Goal: Task Accomplishment & Management: Complete application form

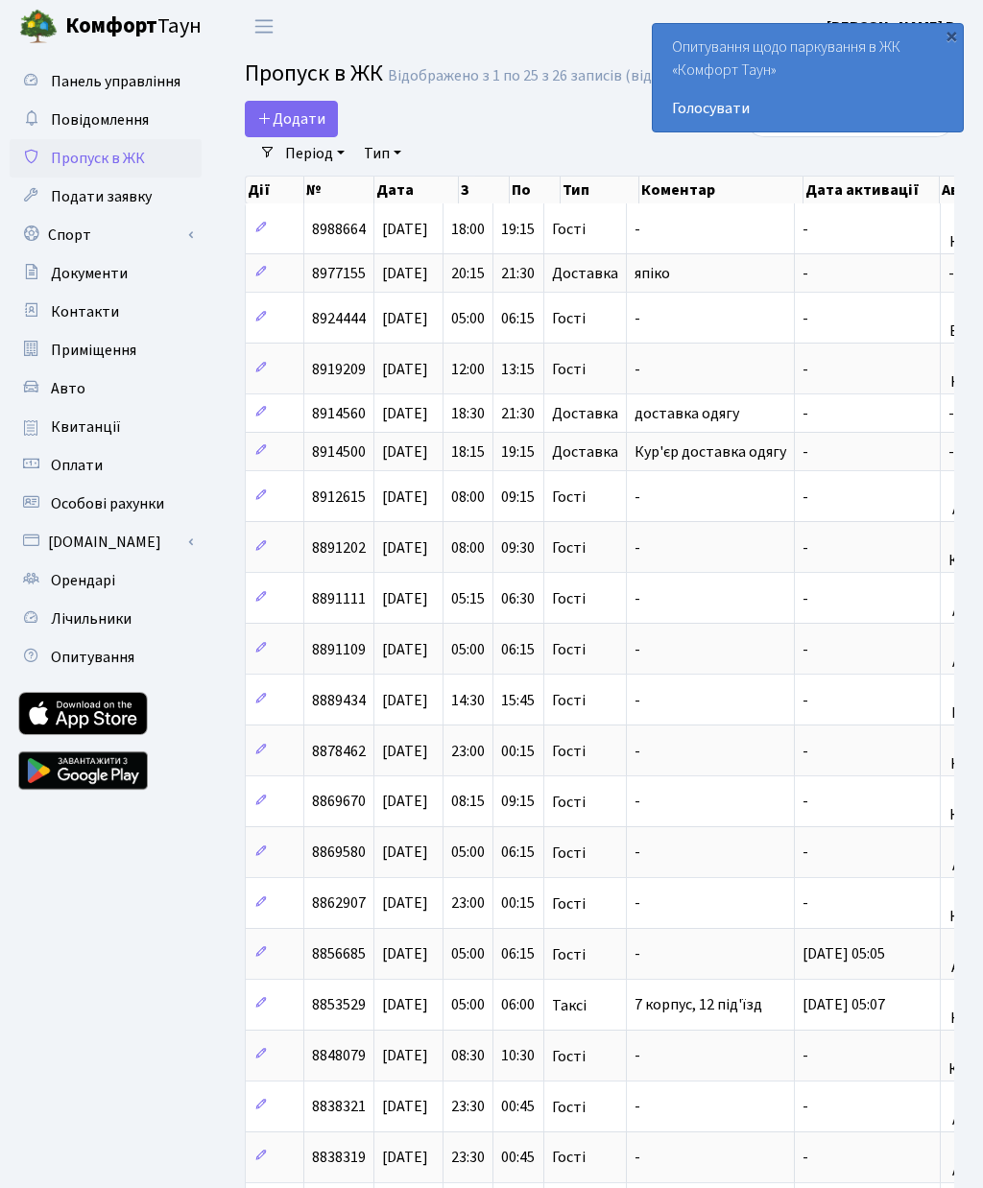
select select "25"
click at [286, 123] on span "Додати" at bounding box center [291, 118] width 68 height 21
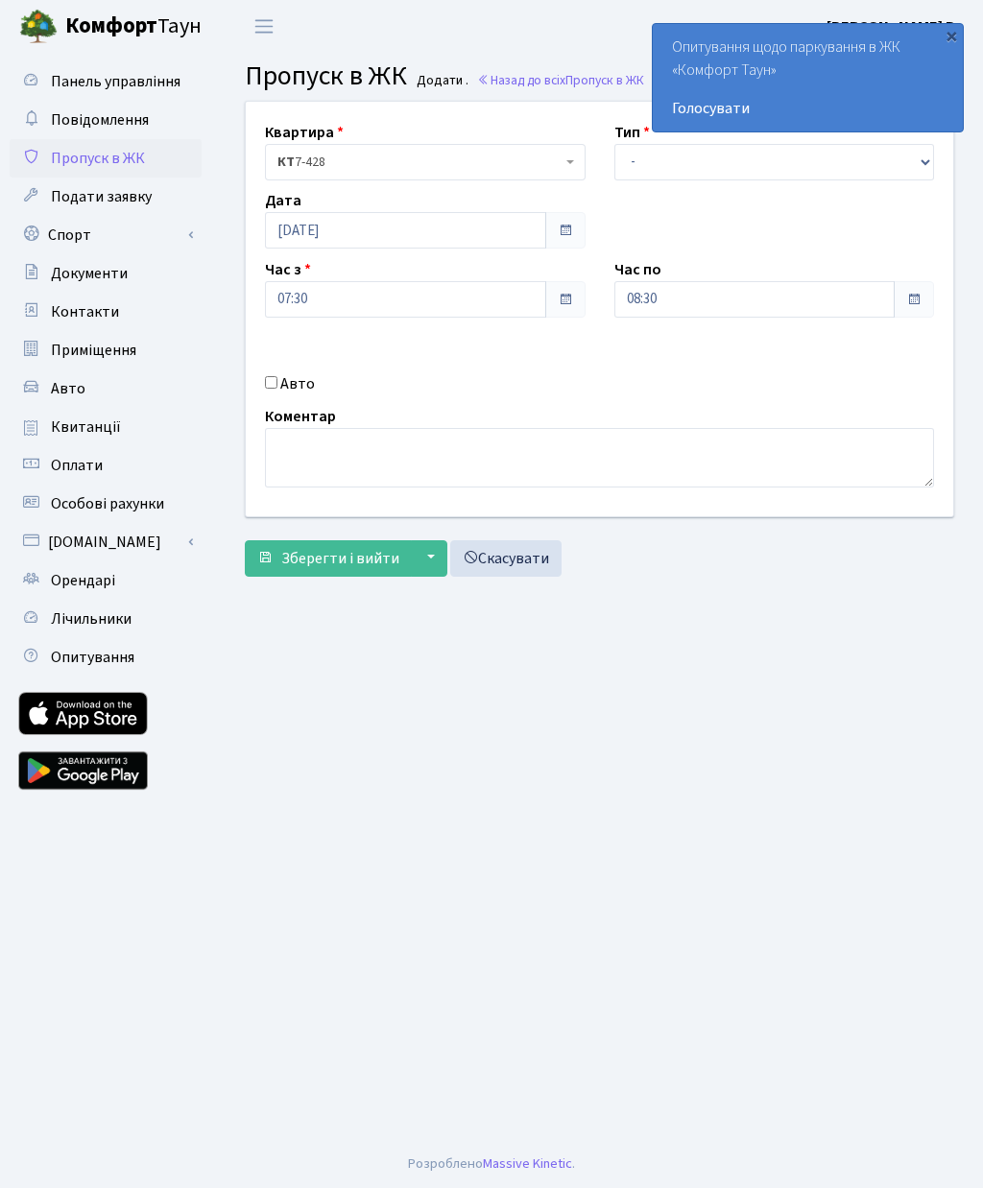
scroll to position [68, 0]
click at [909, 281] on span at bounding box center [913, 299] width 40 height 36
click at [913, 292] on span at bounding box center [913, 299] width 15 height 15
click at [914, 292] on span at bounding box center [913, 299] width 15 height 15
click at [792, 281] on input "08:30" at bounding box center [754, 299] width 281 height 36
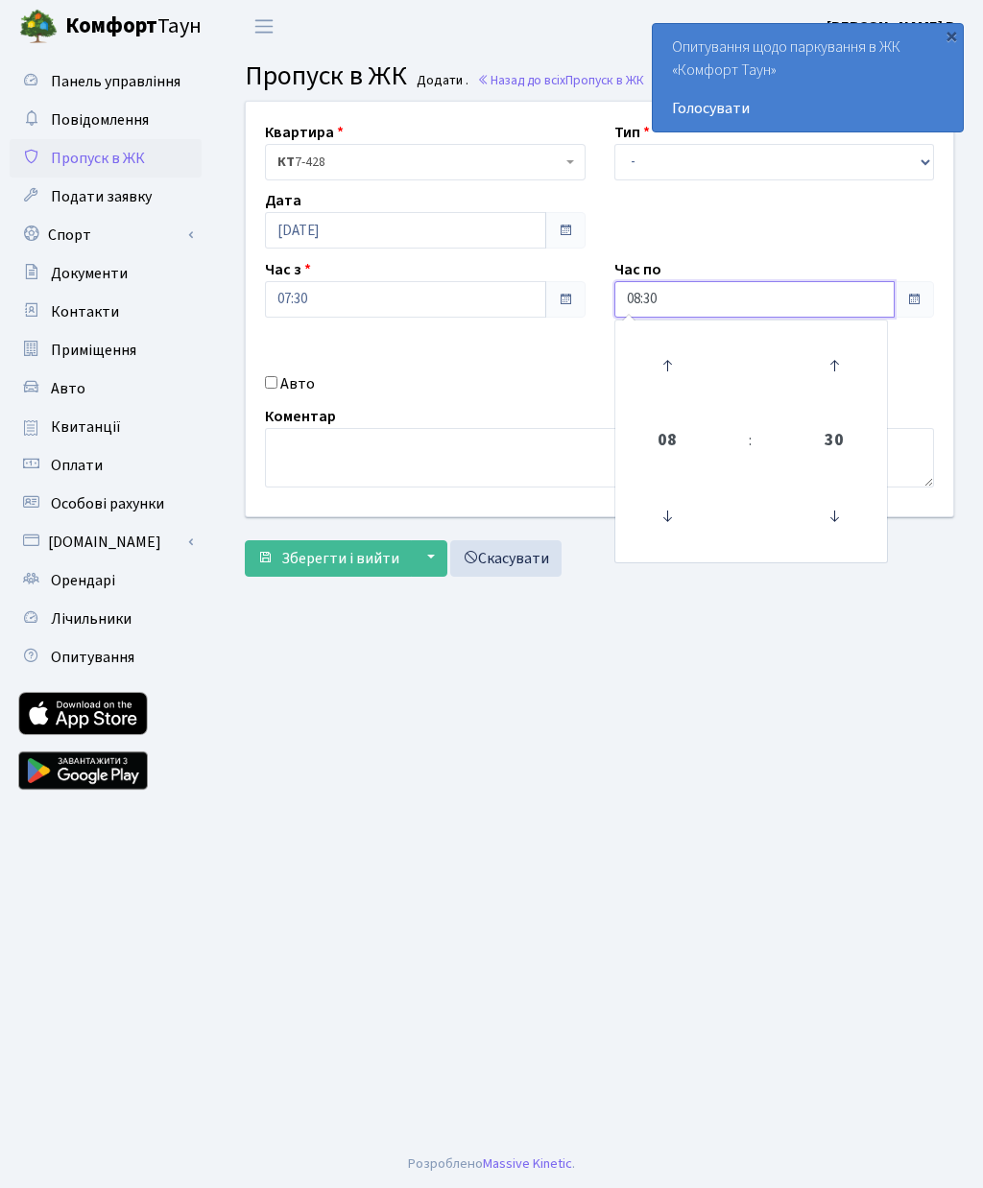
click at [681, 490] on icon at bounding box center [667, 516] width 52 height 52
click at [673, 340] on icon at bounding box center [667, 366] width 52 height 52
click at [670, 340] on icon at bounding box center [667, 366] width 52 height 52
type input "09:30"
click at [814, 558] on main "Admin Пропуск в ЖК Додати Пропуск в ЖК Додати . Назад до всіх Пропуск в ЖК Квар…" at bounding box center [599, 596] width 767 height 1087
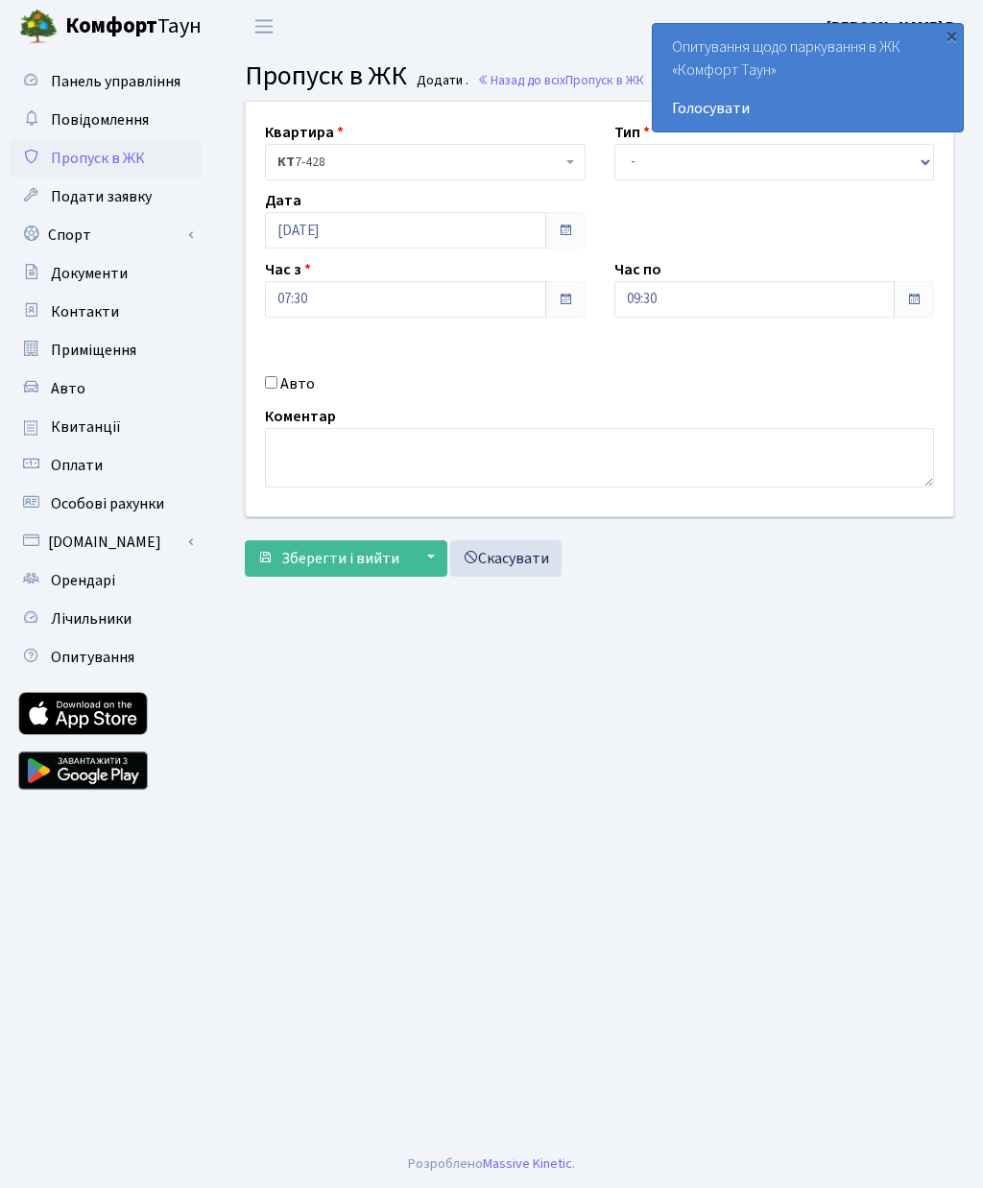
click at [289, 372] on label "Авто" at bounding box center [297, 383] width 35 height 23
click at [277, 376] on input "Авто" at bounding box center [271, 382] width 12 height 12
checkbox input "true"
type input "Ка5548вн"
click at [565, 292] on span at bounding box center [564, 299] width 15 height 15
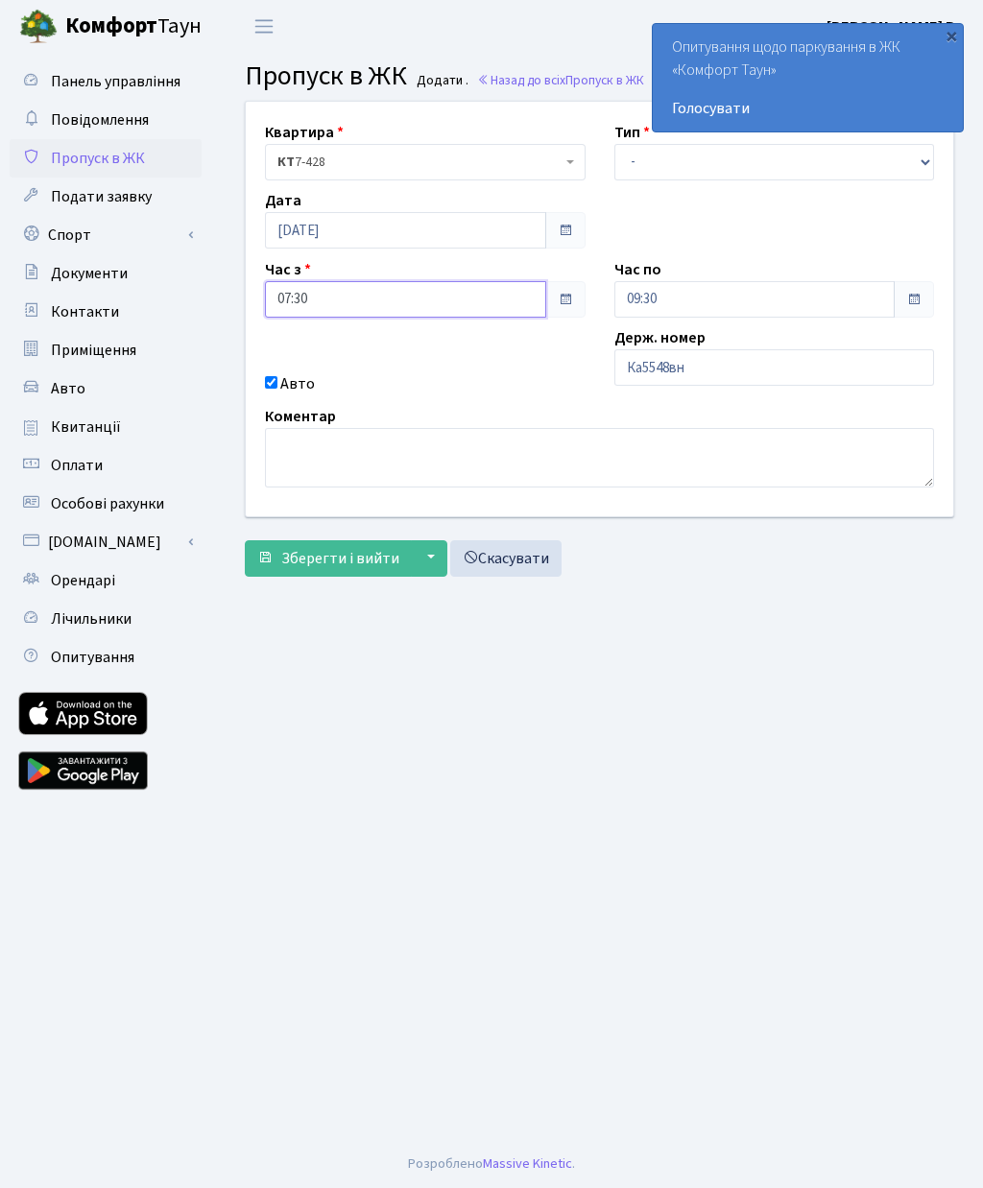
click at [358, 281] on input "07:30" at bounding box center [405, 299] width 281 height 36
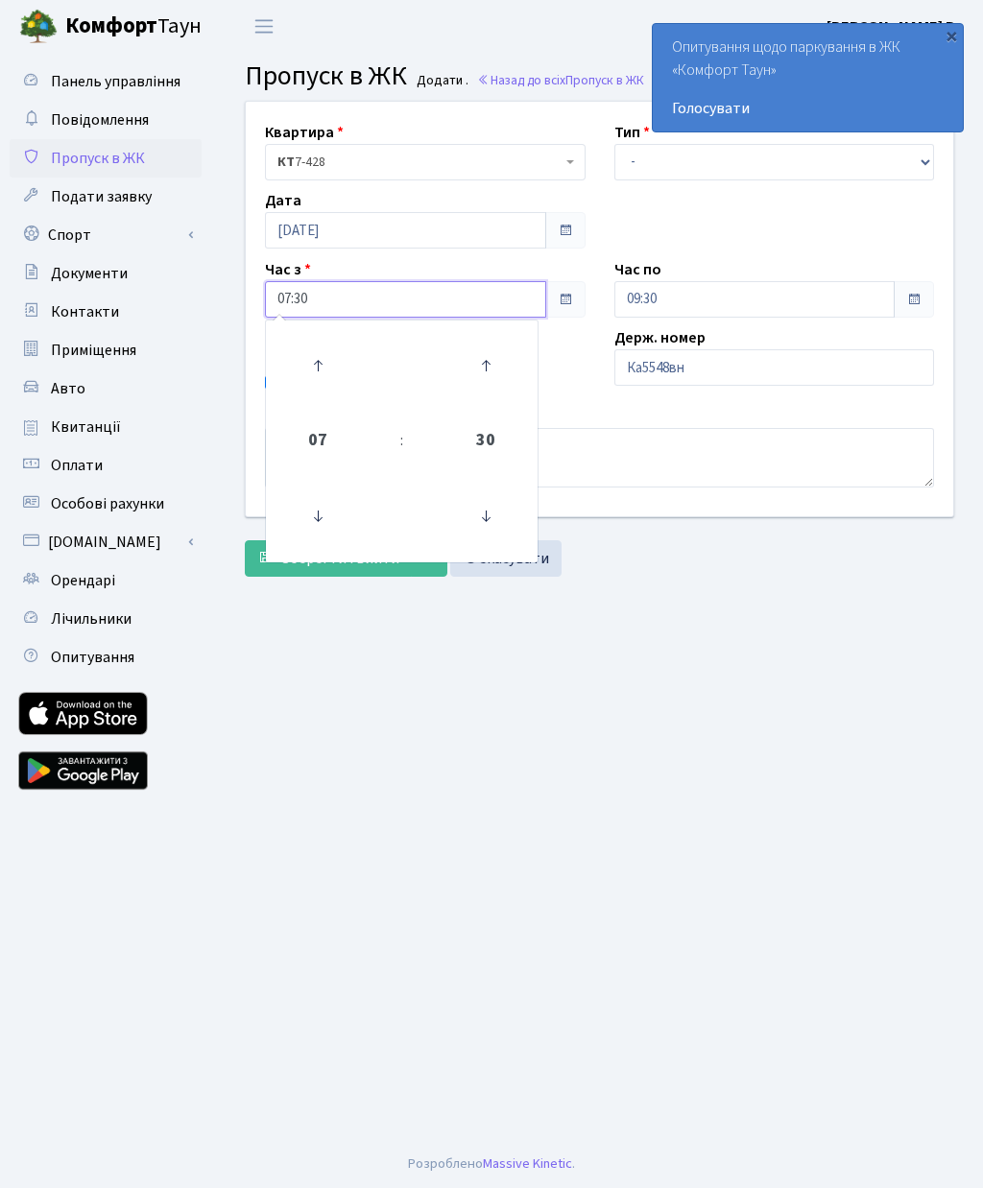
click at [335, 490] on icon at bounding box center [318, 516] width 52 height 52
click at [324, 340] on icon at bounding box center [318, 366] width 52 height 52
click at [316, 340] on icon at bounding box center [318, 366] width 52 height 52
click at [496, 490] on icon at bounding box center [486, 516] width 52 height 52
click at [483, 490] on icon at bounding box center [486, 516] width 52 height 52
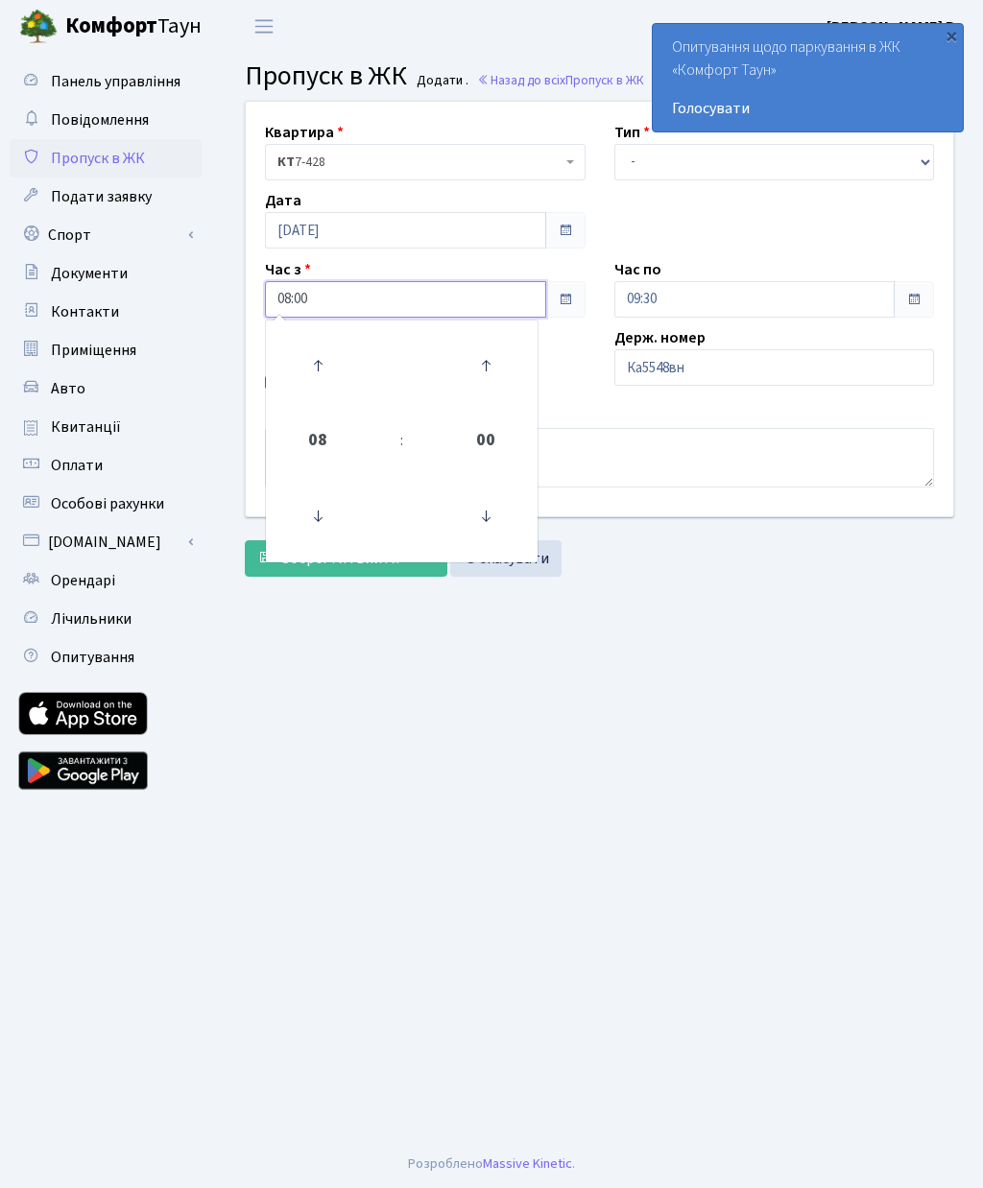
click at [483, 490] on icon at bounding box center [486, 516] width 52 height 52
click at [486, 340] on icon at bounding box center [486, 366] width 52 height 52
click at [477, 340] on icon at bounding box center [486, 366] width 52 height 52
type input "08:15"
click at [647, 592] on main "Admin Пропуск в ЖК Додати Пропуск в ЖК Додати . Назад до всіх Пропуск в ЖК Квар…" at bounding box center [599, 596] width 767 height 1087
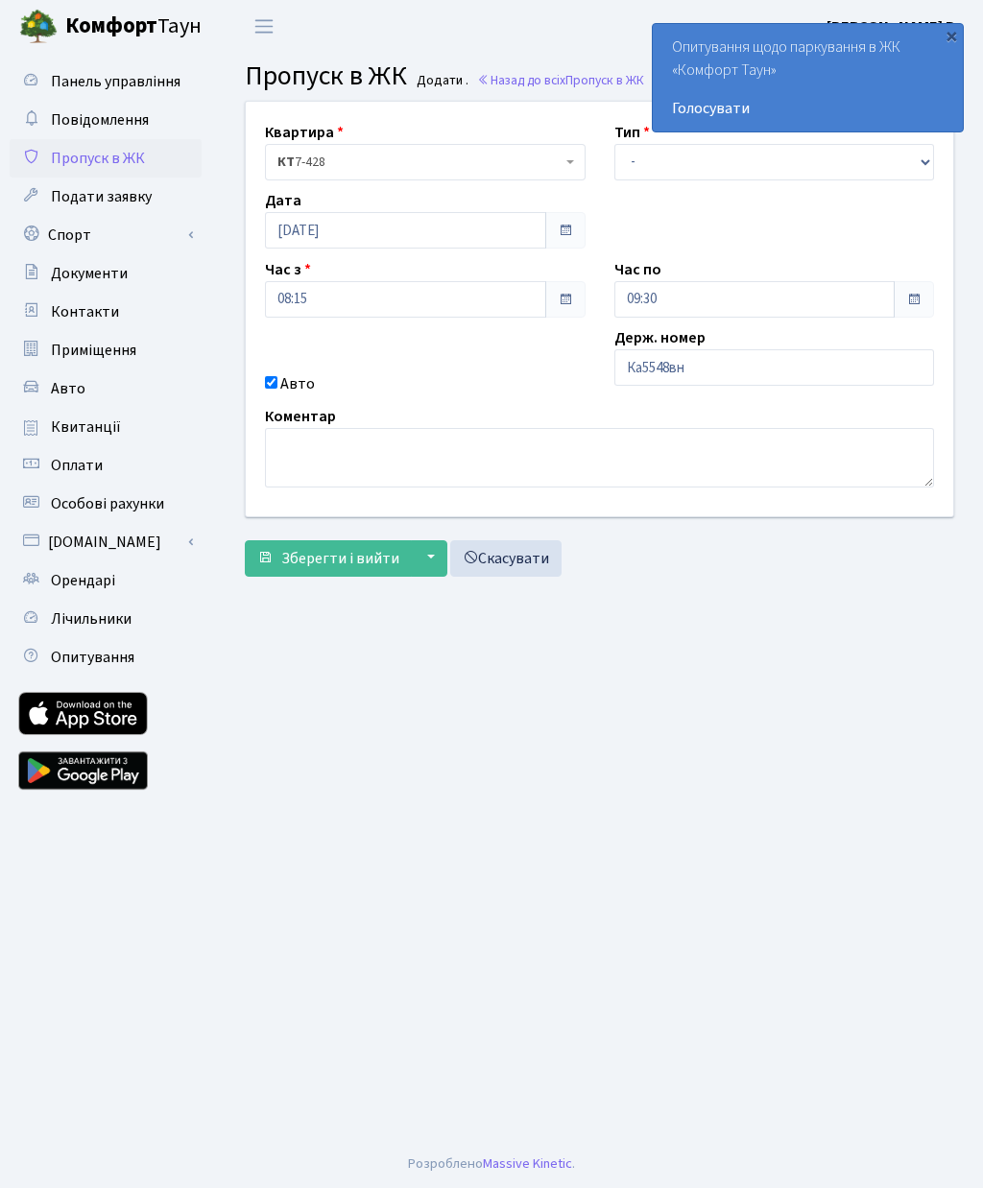
click at [325, 548] on span "Зберегти і вийти" at bounding box center [340, 558] width 118 height 21
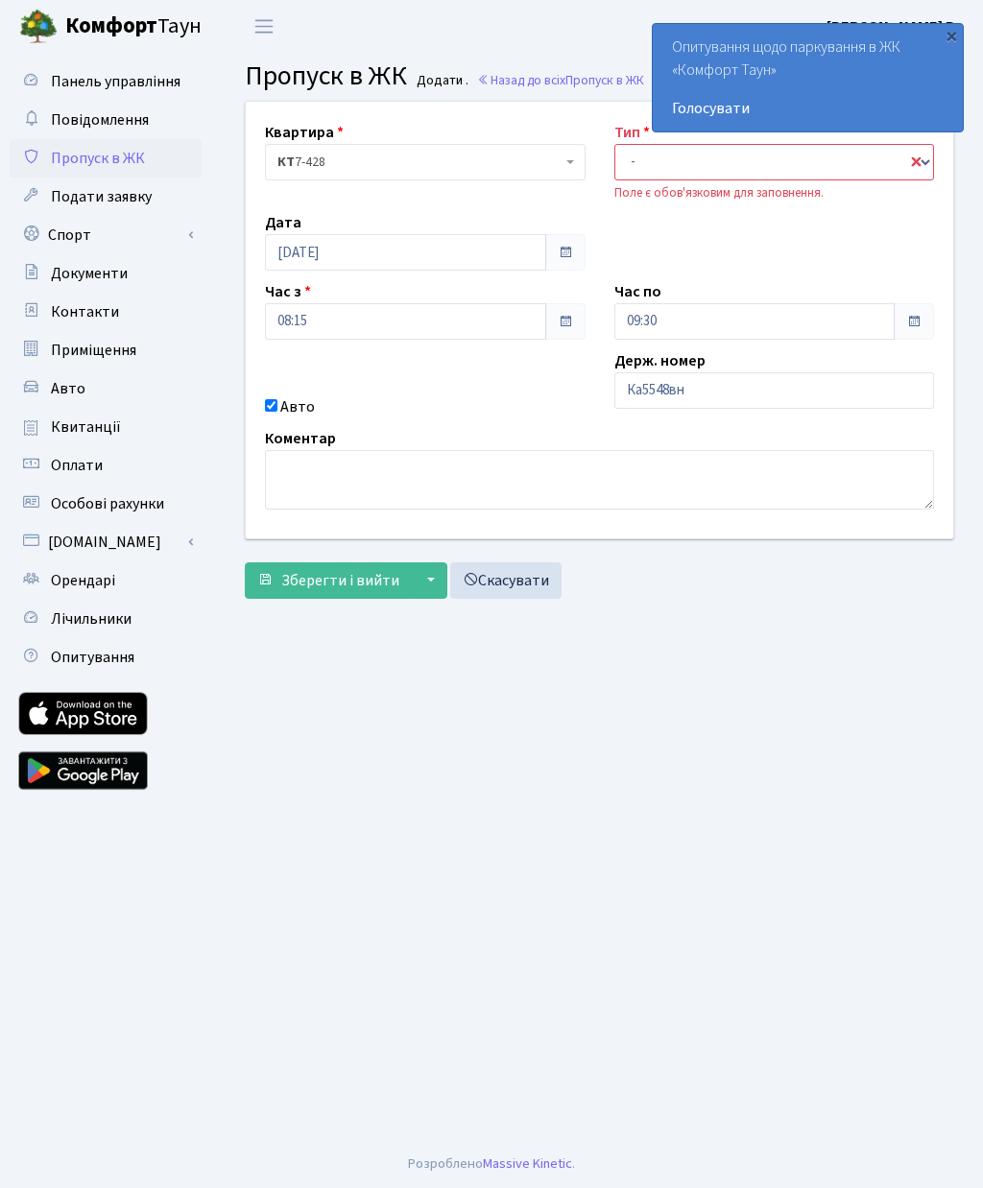
click at [494, 1140] on main "Admin Пропуск в ЖК Додати Пропуск в ЖК Додати . Назад до всіх Пропуск в ЖК Квар…" at bounding box center [599, 596] width 767 height 1087
click at [733, 154] on select "- Доставка Таксі Гості Сервіс" at bounding box center [774, 162] width 320 height 36
select select "3"
click at [378, 580] on span "Зберегти і вийти" at bounding box center [340, 580] width 118 height 21
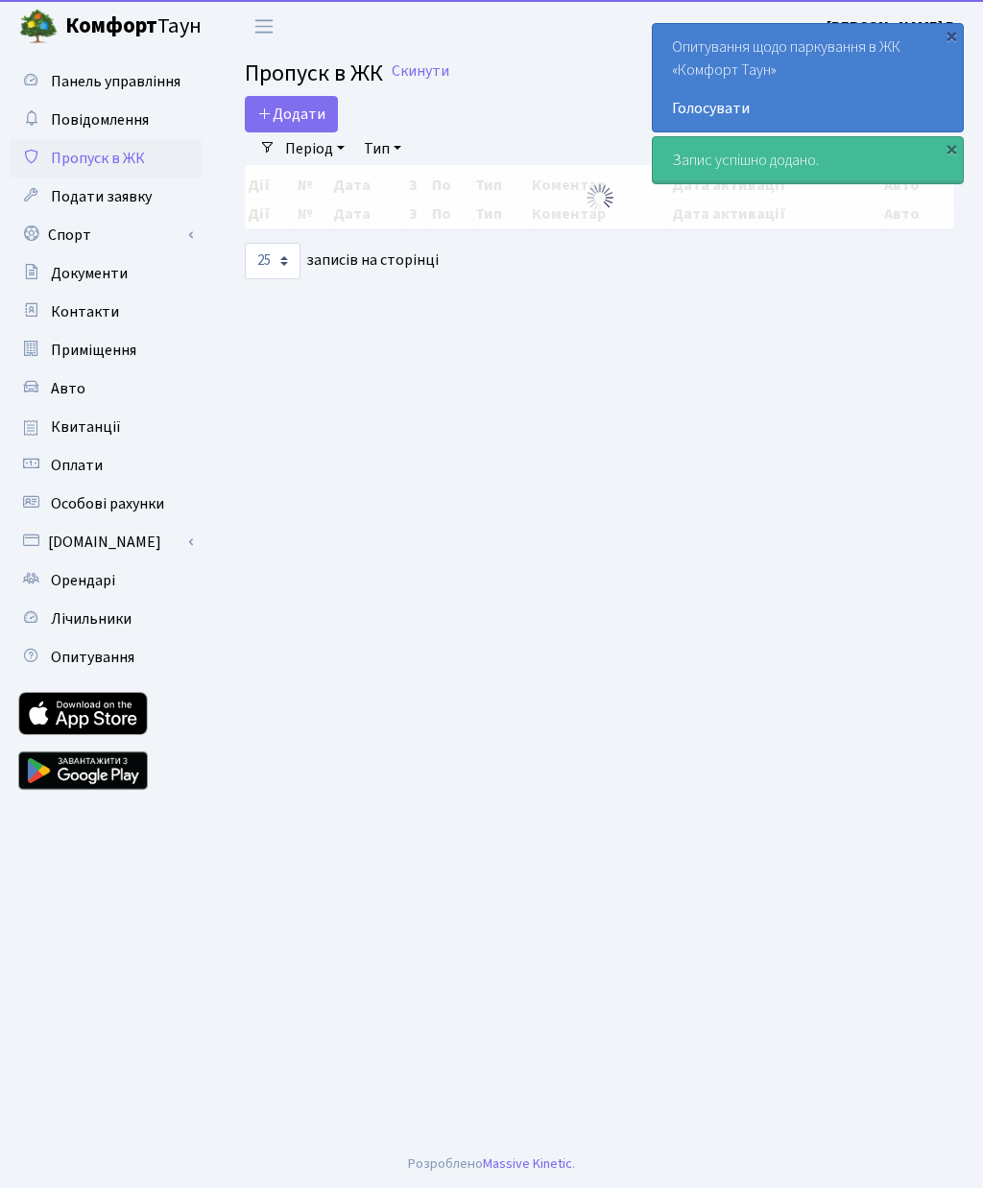
select select "25"
